Goal: Information Seeking & Learning: Learn about a topic

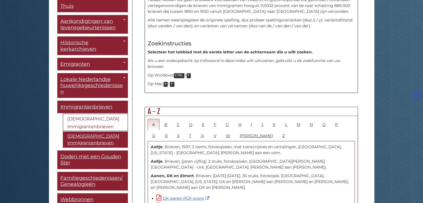
scroll to position [250, 0]
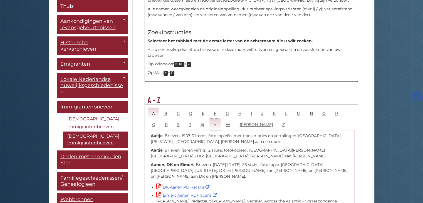
click at [214, 124] on font "V" at bounding box center [215, 124] width 3 height 5
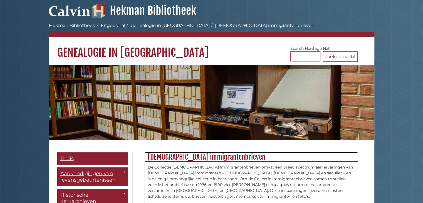
scroll to position [218, 0]
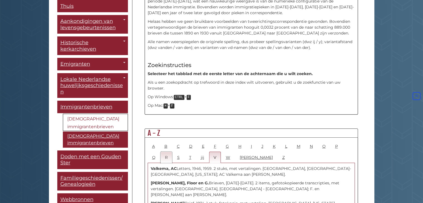
click at [165, 157] on font "R" at bounding box center [166, 157] width 3 height 5
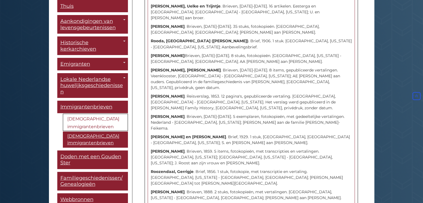
scroll to position [1024, 0]
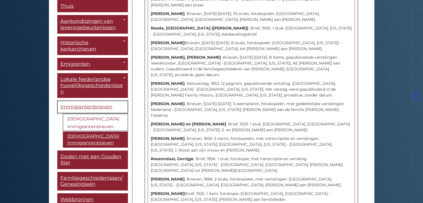
click at [90, 105] on font "Immigrantenbrieven" at bounding box center [86, 107] width 52 height 6
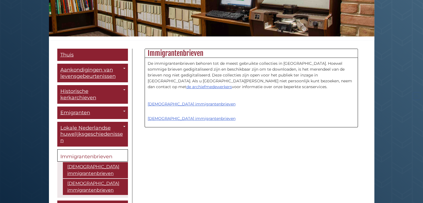
scroll to position [139, 0]
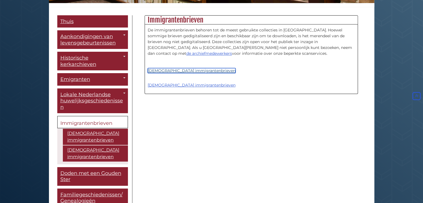
click at [204, 70] on font "[DEMOGRAPHIC_DATA] immigrantenbrieven" at bounding box center [192, 70] width 88 height 5
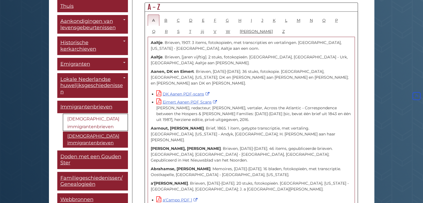
scroll to position [306, 0]
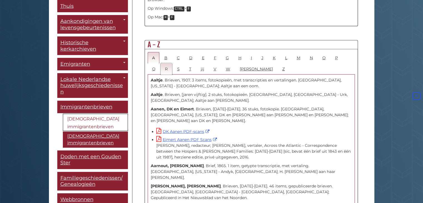
click at [161, 70] on link "R" at bounding box center [167, 68] width 12 height 11
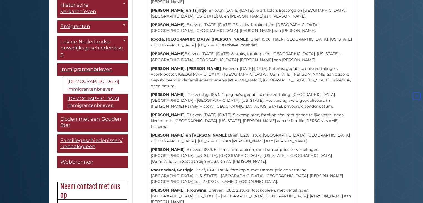
scroll to position [56, 0]
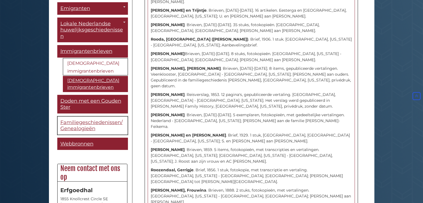
click at [79, 124] on font "Familiegeschiedenissen/Genealogieën" at bounding box center [91, 125] width 62 height 13
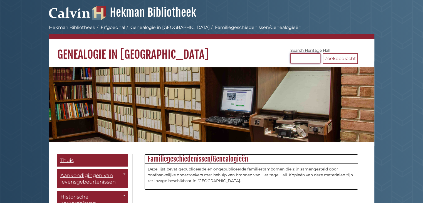
click at [299, 57] on input "Zoek Erfgoedhal" at bounding box center [305, 58] width 30 height 10
type input "**********"
click at [344, 60] on font "Zoekopdracht" at bounding box center [340, 58] width 31 height 5
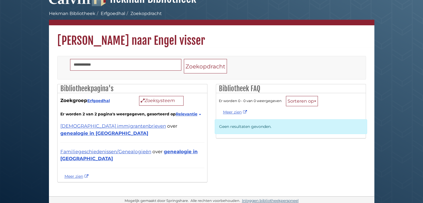
scroll to position [21, 0]
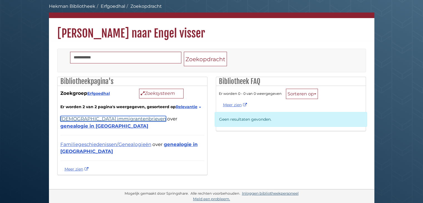
click at [88, 117] on font "[DEMOGRAPHIC_DATA] immigrantenbrieven" at bounding box center [113, 119] width 106 height 6
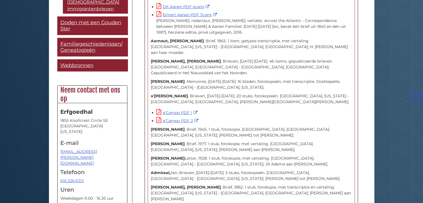
scroll to position [445, 0]
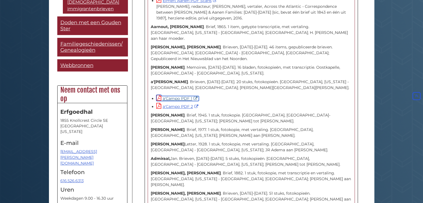
click at [187, 96] on font "a'Campo PDF 1" at bounding box center [177, 98] width 29 height 5
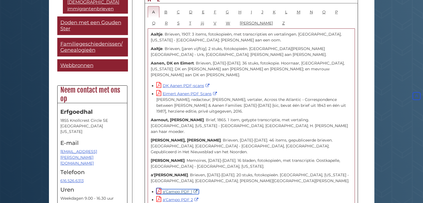
scroll to position [362, 0]
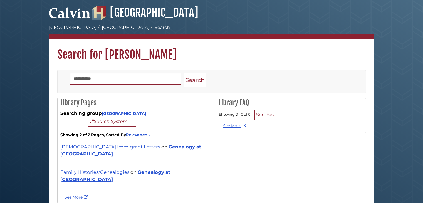
scroll to position [21, 0]
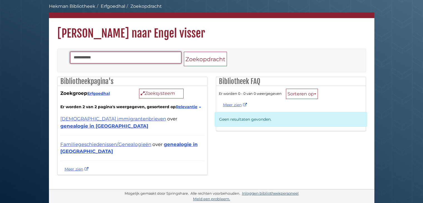
drag, startPoint x: 99, startPoint y: 58, endPoint x: 62, endPoint y: 56, distance: 37.1
click at [62, 56] on div "**********" at bounding box center [212, 60] width 300 height 23
click at [184, 52] on button "Zoekopdracht" at bounding box center [205, 59] width 43 height 15
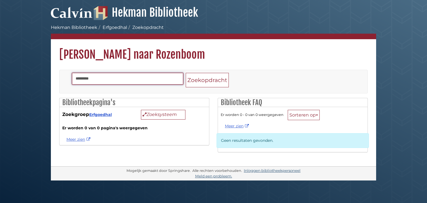
click at [87, 78] on input "*********" at bounding box center [127, 79] width 111 height 12
type input "********"
click at [186, 73] on button "Zoekopdracht" at bounding box center [207, 80] width 43 height 15
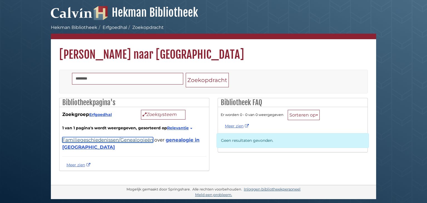
click at [92, 138] on font "Familiegeschiedenissen/Genealogieën" at bounding box center [107, 140] width 91 height 6
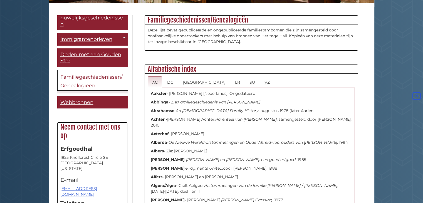
scroll to position [105, 0]
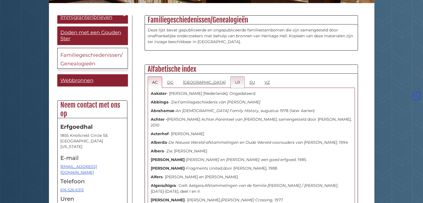
click at [231, 83] on link "LR" at bounding box center [238, 82] width 14 height 11
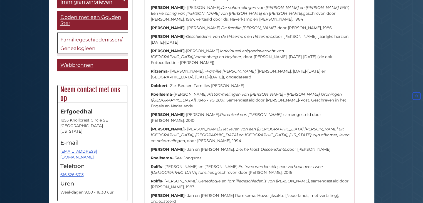
scroll to position [3255, 0]
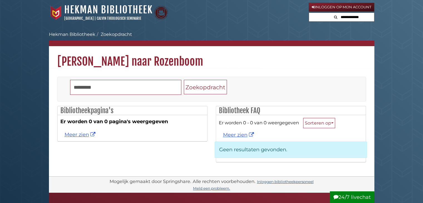
type input "**********"
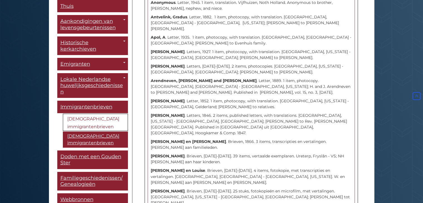
scroll to position [879, 0]
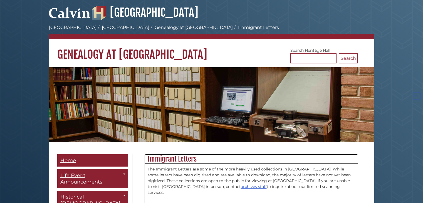
scroll to position [139, 0]
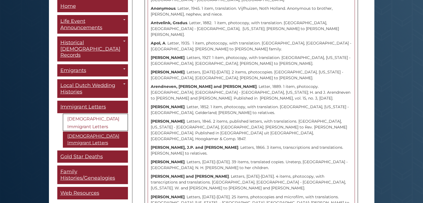
scroll to position [879, 0]
